Goal: Information Seeking & Learning: Learn about a topic

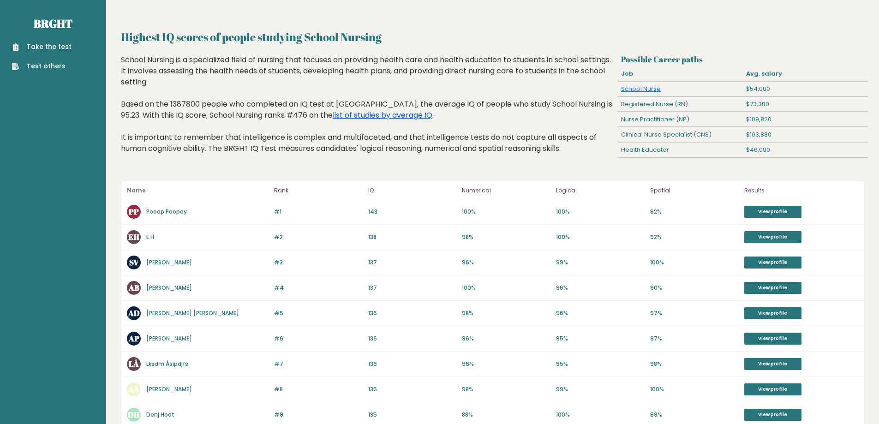
click at [336, 115] on link "list of studies by average IQ" at bounding box center [383, 115] width 100 height 11
click at [342, 115] on link "list of studies by average IQ" at bounding box center [383, 115] width 100 height 11
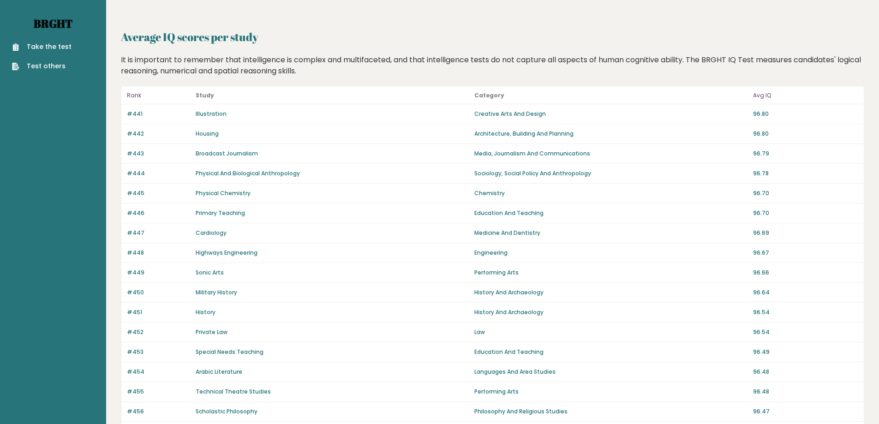
click at [49, 28] on link "Brght" at bounding box center [53, 23] width 39 height 15
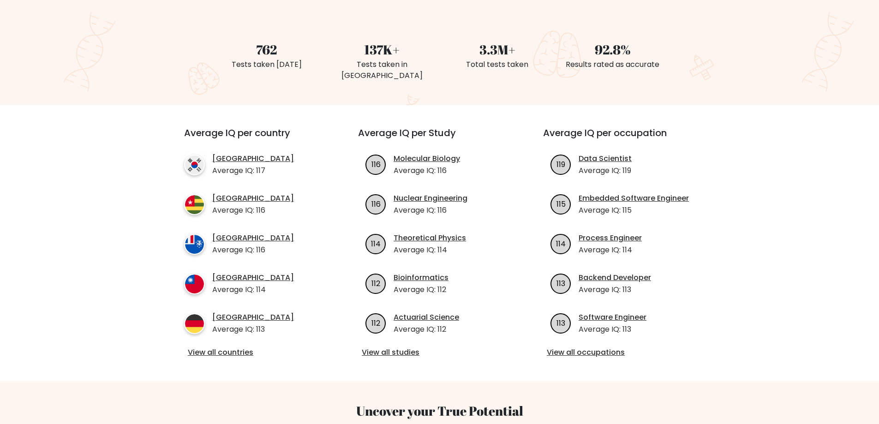
scroll to position [323, 0]
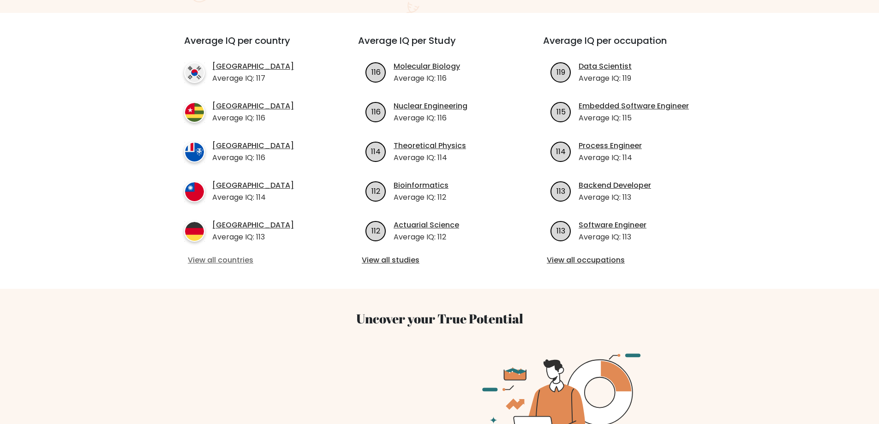
click at [233, 255] on link "View all countries" at bounding box center [254, 260] width 133 height 11
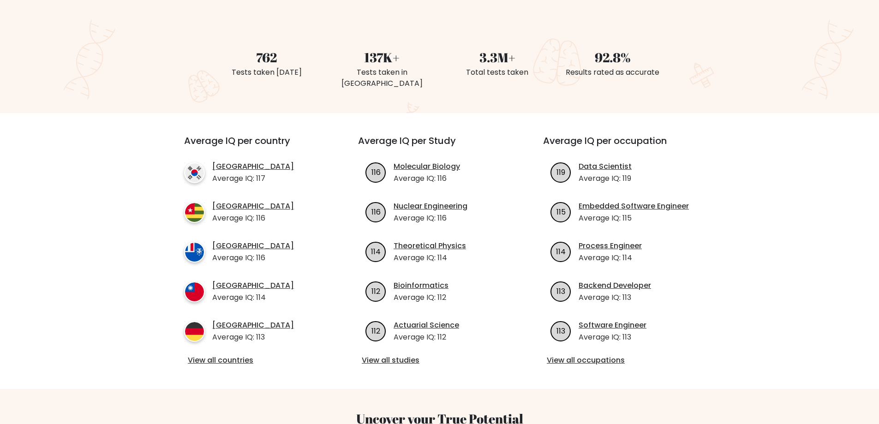
scroll to position [0, 0]
